Goal: Information Seeking & Learning: Learn about a topic

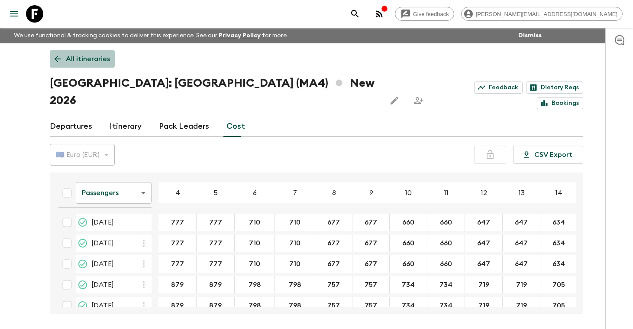
click at [88, 59] on p "All itineraries" at bounding box center [88, 59] width 44 height 10
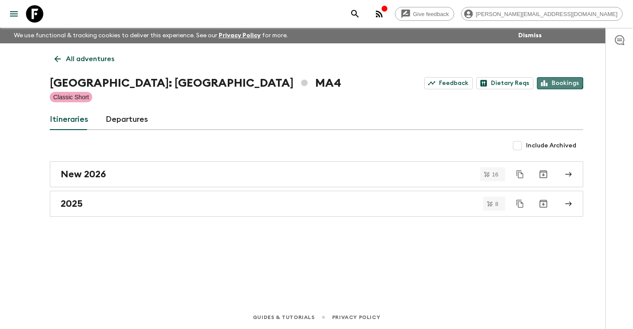
click at [557, 82] on link "Bookings" at bounding box center [560, 83] width 46 height 12
click at [93, 61] on p "All adventures" at bounding box center [90, 59] width 48 height 10
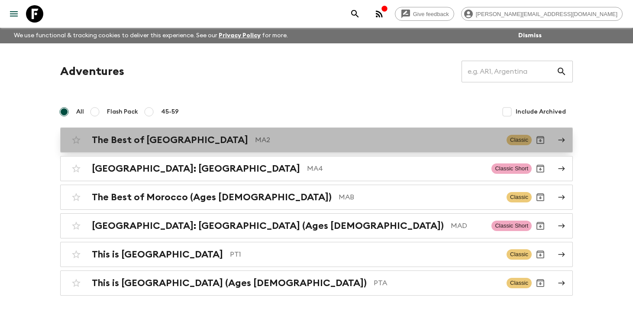
click at [133, 139] on h2 "The Best of [GEOGRAPHIC_DATA]" at bounding box center [170, 139] width 156 height 11
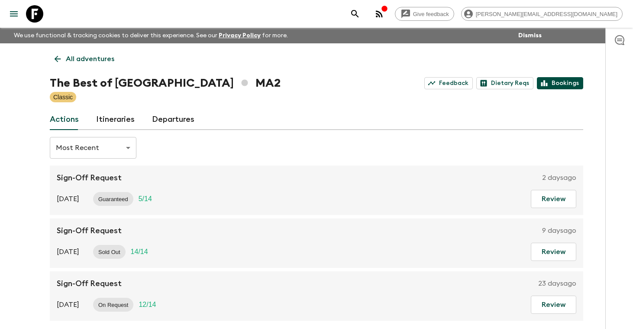
click at [561, 84] on link "Bookings" at bounding box center [560, 83] width 46 height 12
click at [98, 58] on p "All adventures" at bounding box center [90, 59] width 48 height 10
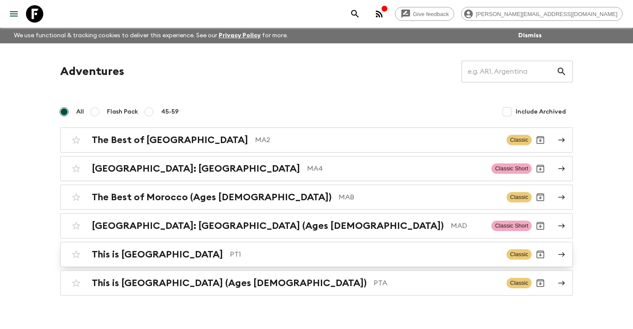
click at [136, 253] on h2 "This is [GEOGRAPHIC_DATA]" at bounding box center [157, 254] width 131 height 11
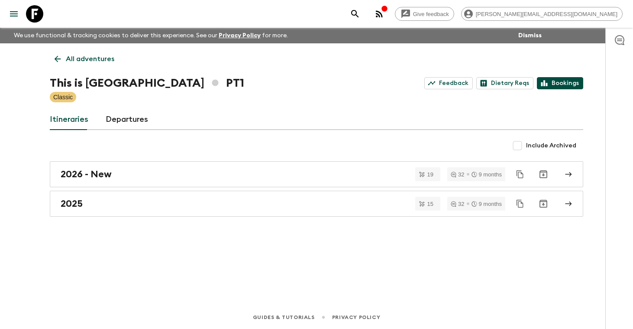
click at [564, 87] on link "Bookings" at bounding box center [560, 83] width 46 height 12
click at [78, 60] on p "All adventures" at bounding box center [90, 59] width 48 height 10
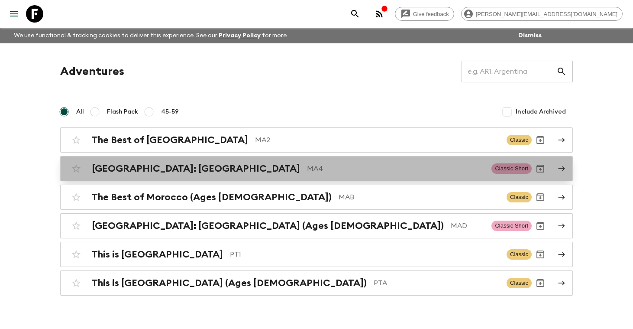
click at [133, 172] on h2 "[GEOGRAPHIC_DATA]: [GEOGRAPHIC_DATA]" at bounding box center [196, 168] width 208 height 11
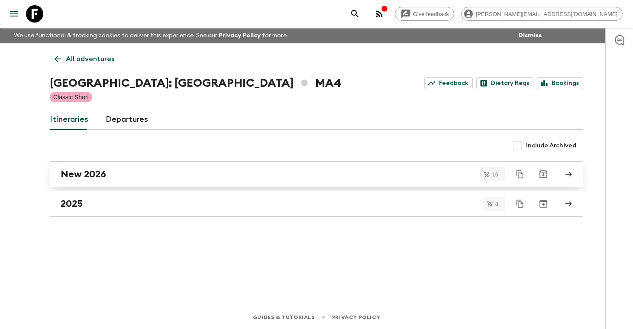
click at [87, 177] on h2 "New 2026" at bounding box center [83, 173] width 45 height 11
